Goal: Navigation & Orientation: Find specific page/section

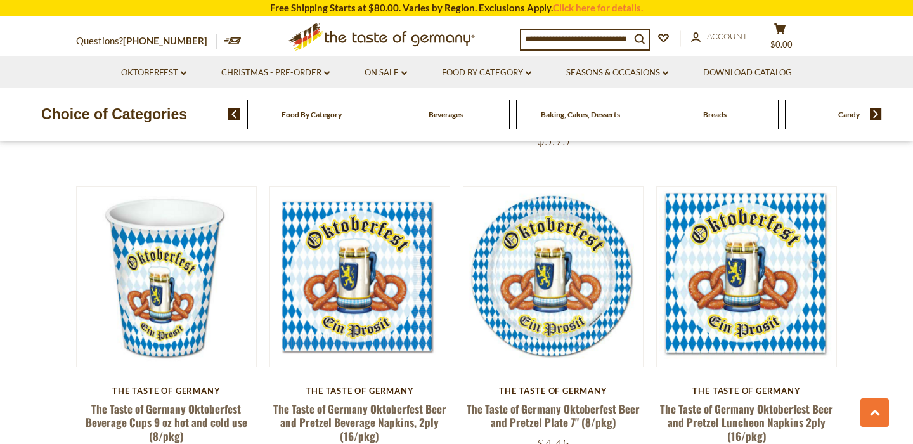
scroll to position [1682, 0]
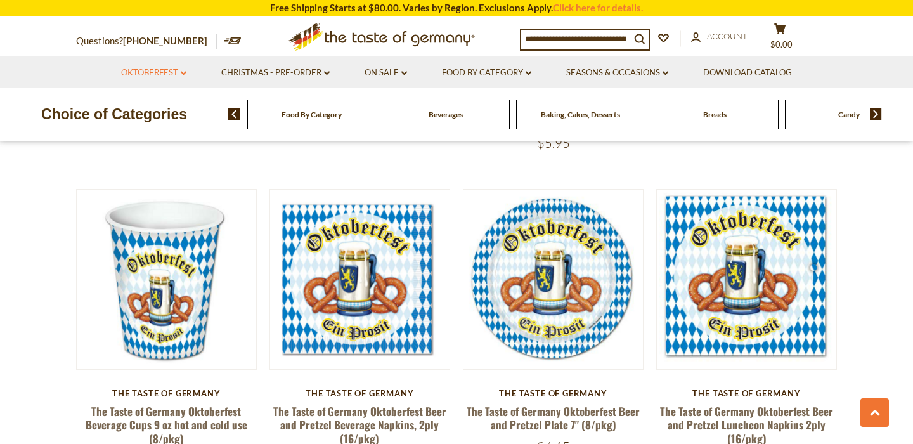
click at [148, 75] on link "Oktoberfest dropdown_arrow" at bounding box center [153, 73] width 65 height 14
click at [154, 102] on link "All Oktoberfest" at bounding box center [146, 105] width 65 height 11
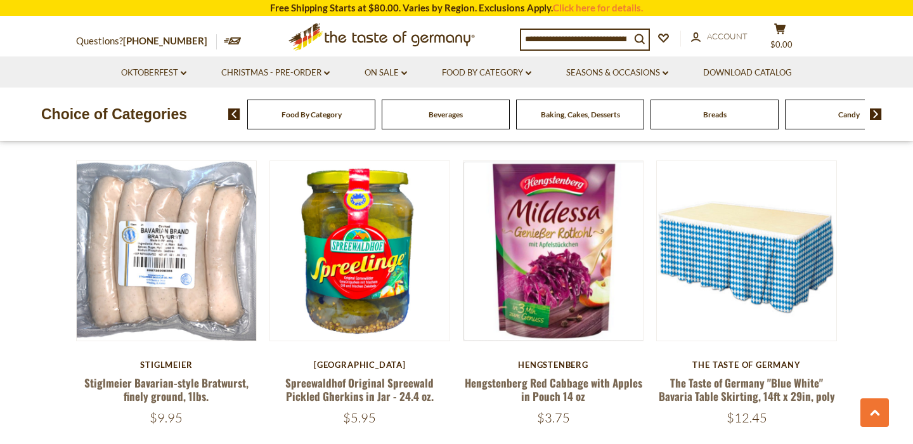
scroll to position [2564, 0]
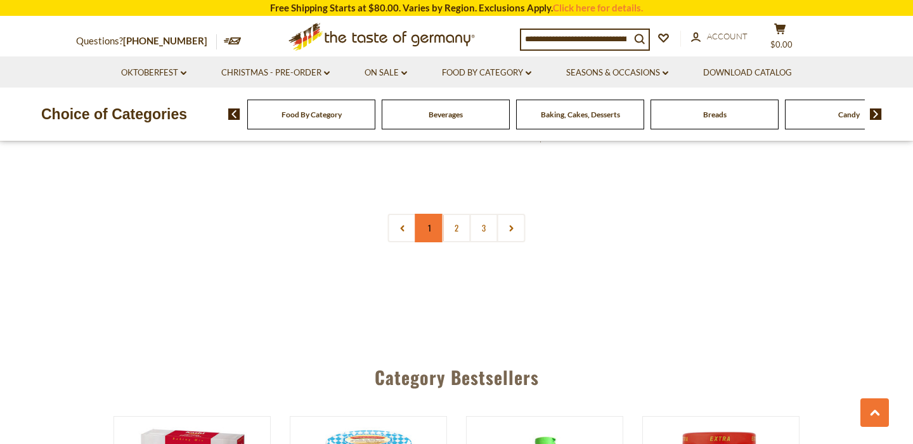
click at [440, 216] on link "1" at bounding box center [429, 228] width 29 height 29
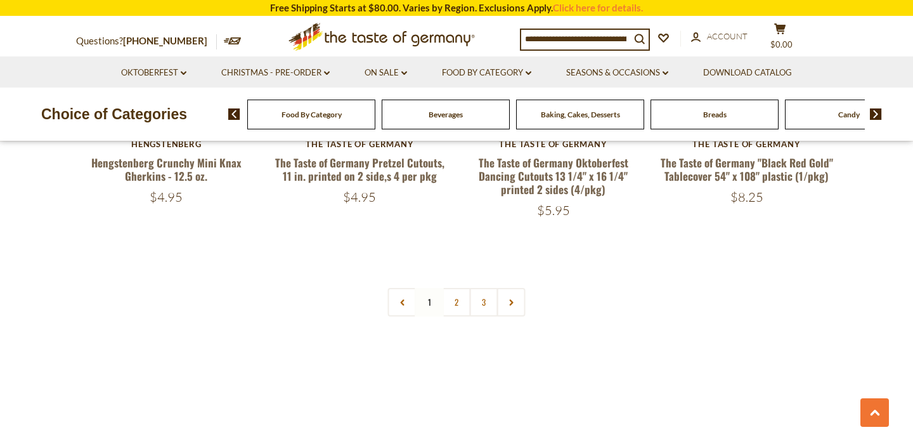
scroll to position [3104, 0]
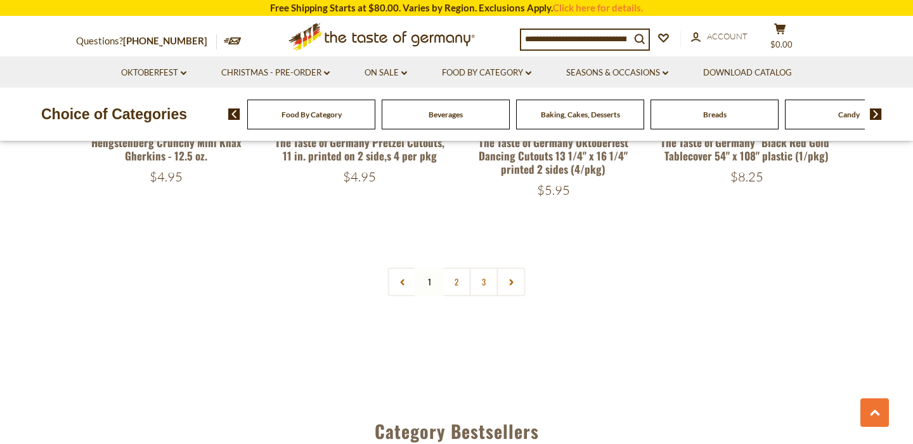
click at [464, 268] on link "2" at bounding box center [457, 282] width 29 height 29
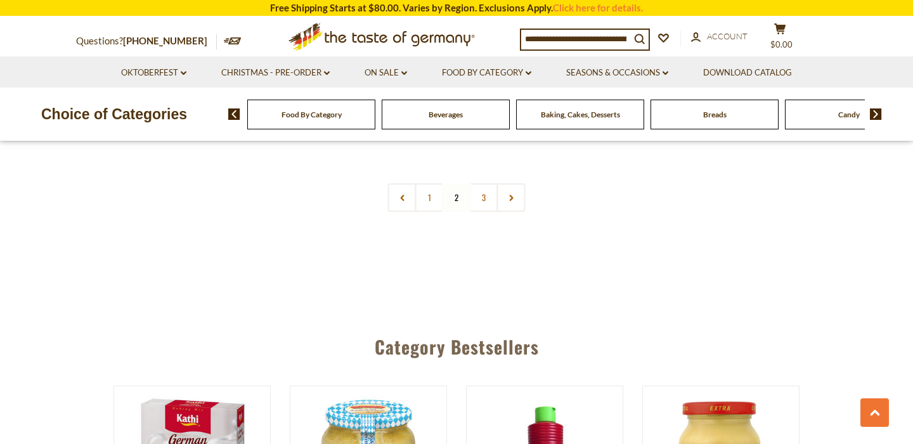
scroll to position [3130, 0]
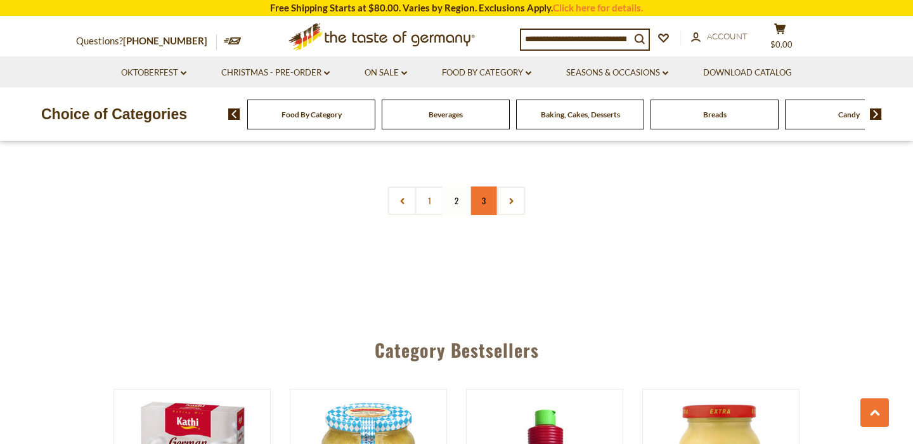
click at [481, 186] on link "3" at bounding box center [484, 200] width 29 height 29
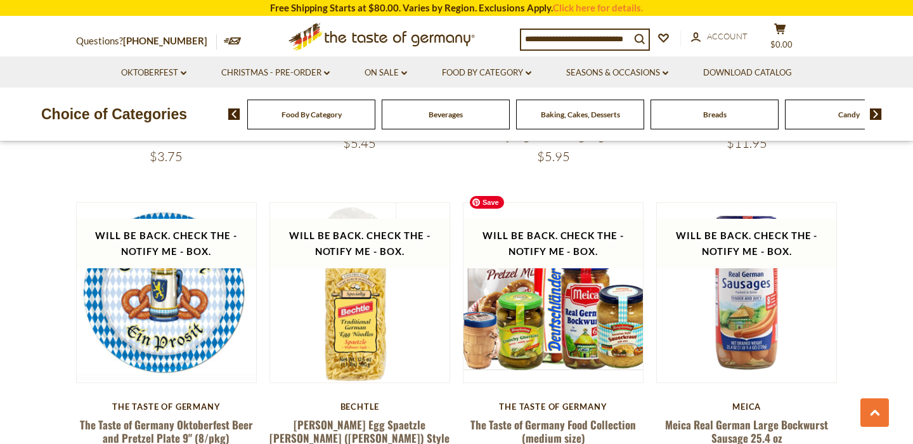
scroll to position [1564, 0]
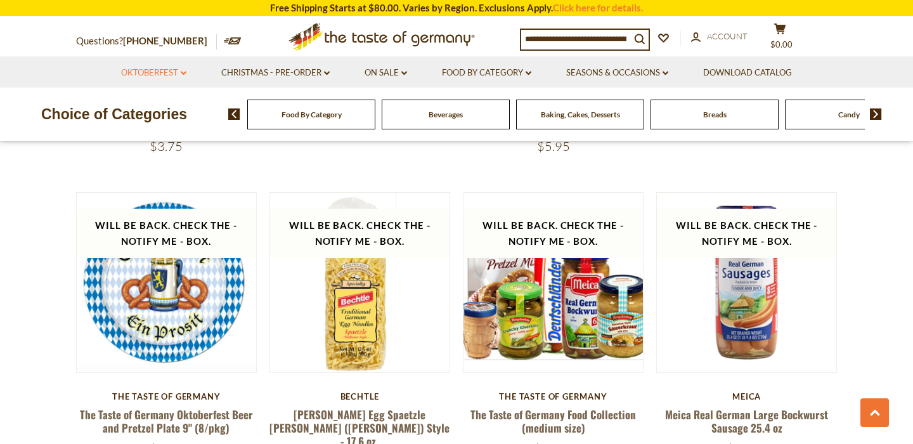
click at [154, 68] on link "Oktoberfest dropdown_arrow" at bounding box center [153, 73] width 65 height 14
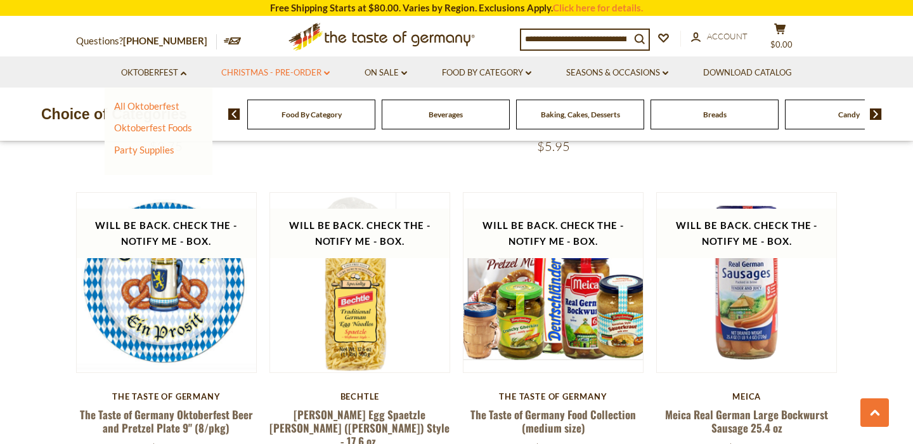
click at [296, 74] on link "Christmas - PRE-ORDER dropdown_arrow" at bounding box center [275, 73] width 108 height 14
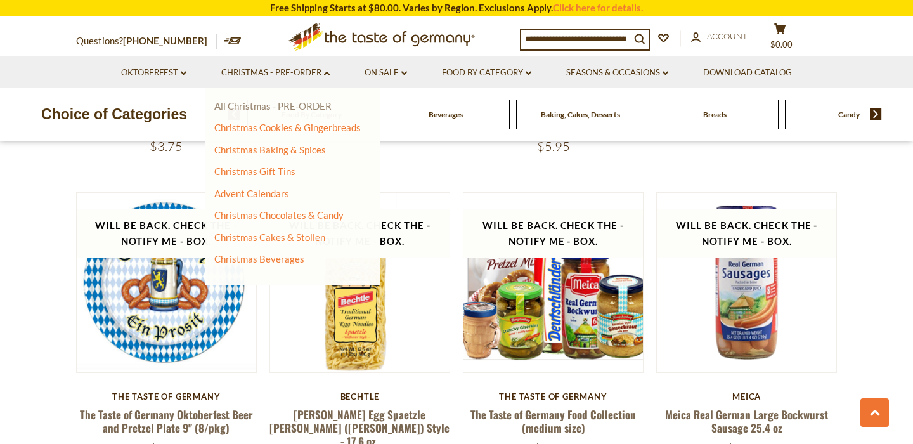
click at [296, 105] on link "All Christmas - PRE-ORDER" at bounding box center [272, 105] width 117 height 11
